Goal: Transaction & Acquisition: Purchase product/service

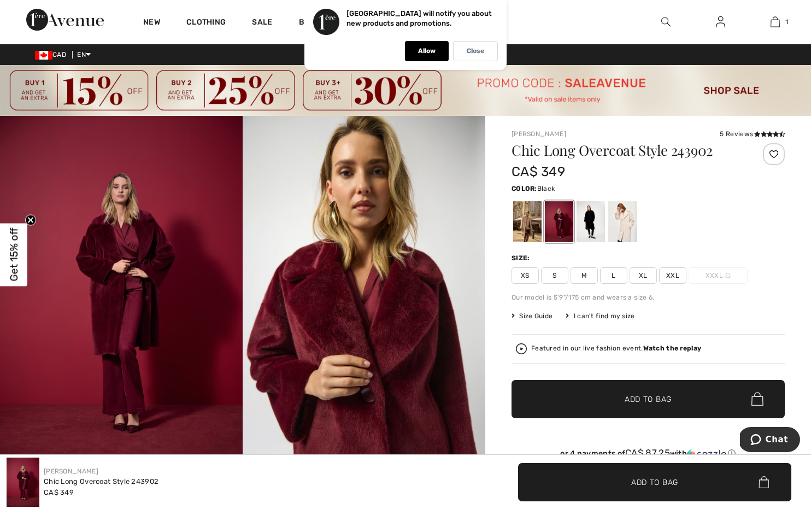
click at [590, 217] on div at bounding box center [590, 221] width 28 height 41
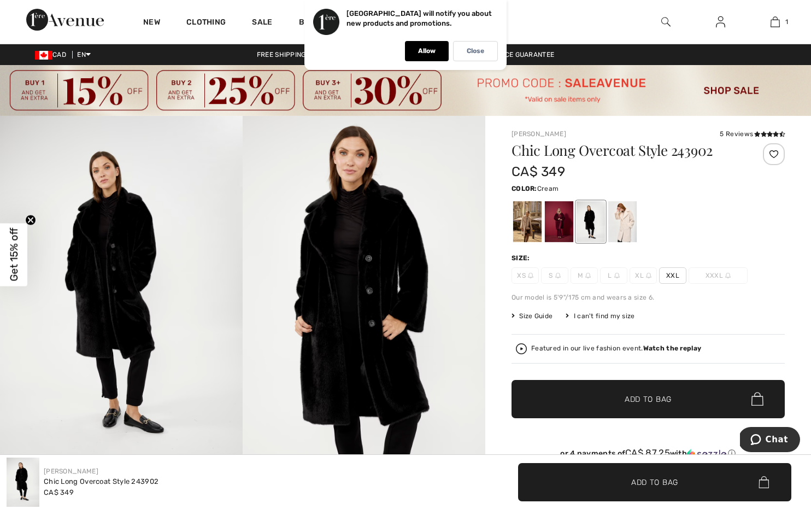
click at [629, 223] on div at bounding box center [622, 221] width 28 height 41
